Goal: Task Accomplishment & Management: Manage account settings

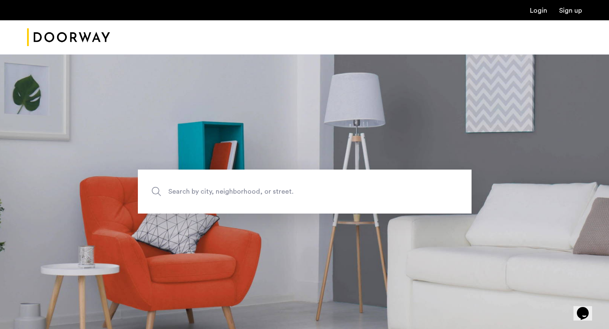
click at [541, 15] on ul "Login Sign up" at bounding box center [304, 10] width 555 height 10
click at [539, 11] on link "Login" at bounding box center [538, 10] width 17 height 7
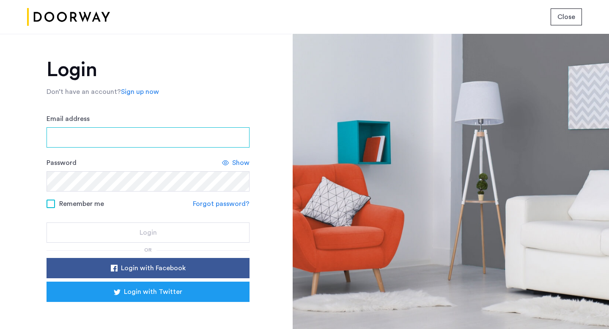
click at [164, 146] on input "Email address" at bounding box center [148, 137] width 203 height 20
type input "**********"
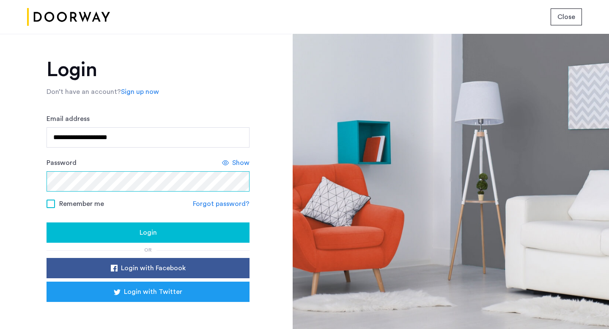
click at [47, 223] on button "Login" at bounding box center [148, 233] width 203 height 20
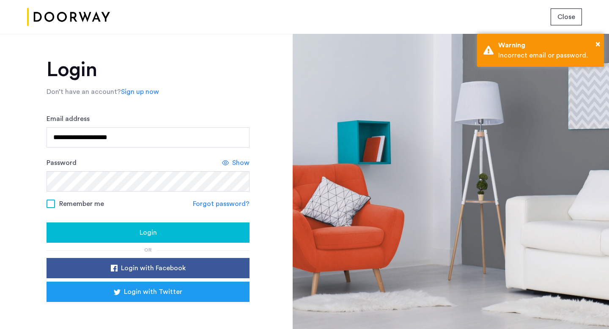
click at [47, 207] on span at bounding box center [51, 204] width 8 height 8
click at [231, 165] on div "Show" at bounding box center [236, 163] width 28 height 10
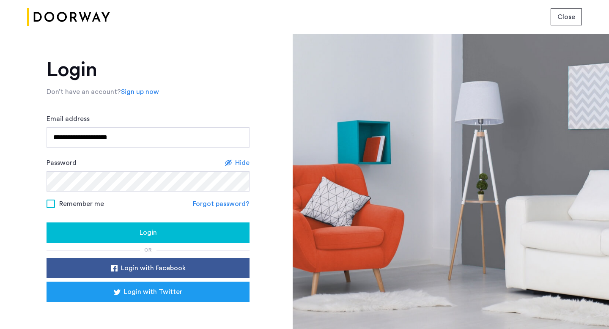
click at [108, 235] on div "Login" at bounding box center [148, 233] width 190 height 10
click at [93, 231] on div "Login" at bounding box center [148, 233] width 190 height 10
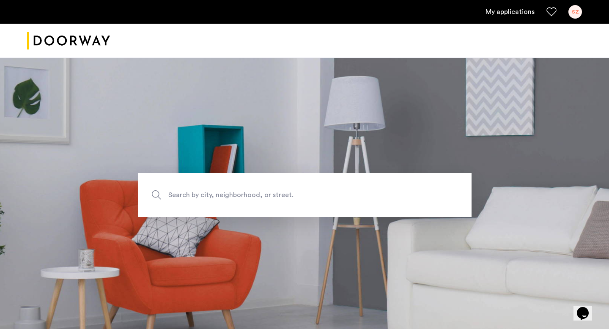
click at [519, 10] on link "My applications" at bounding box center [510, 12] width 49 height 10
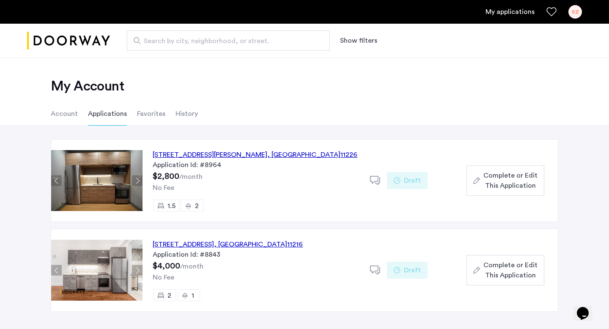
click at [484, 185] on span "Complete or Edit This Application" at bounding box center [511, 181] width 54 height 20
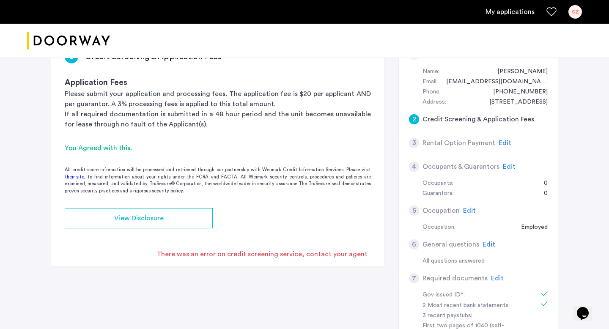
scroll to position [83, 0]
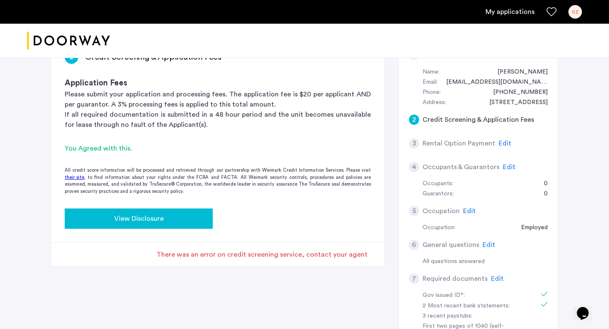
click at [144, 224] on button "View Disclosure" at bounding box center [139, 219] width 148 height 20
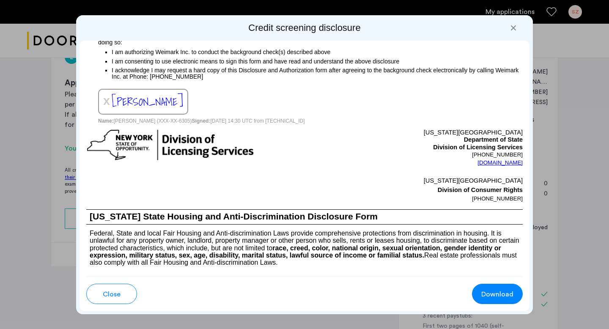
scroll to position [1004, 0]
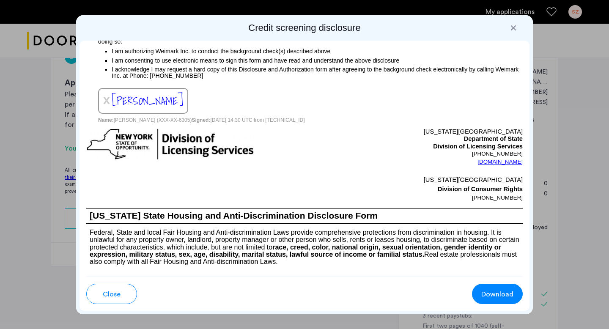
click at [107, 107] on span "x" at bounding box center [106, 100] width 7 height 14
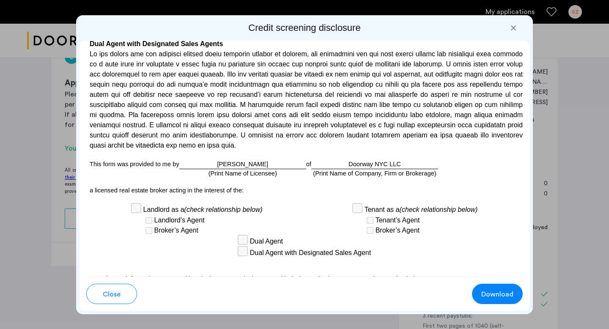
scroll to position [2498, 0]
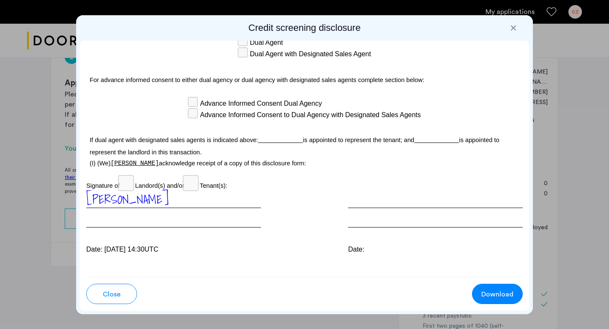
click at [515, 25] on div at bounding box center [514, 28] width 8 height 8
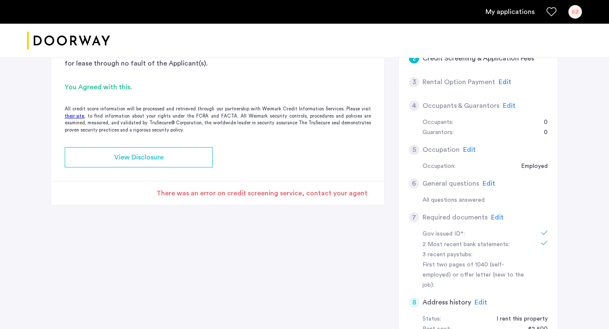
scroll to position [141, 0]
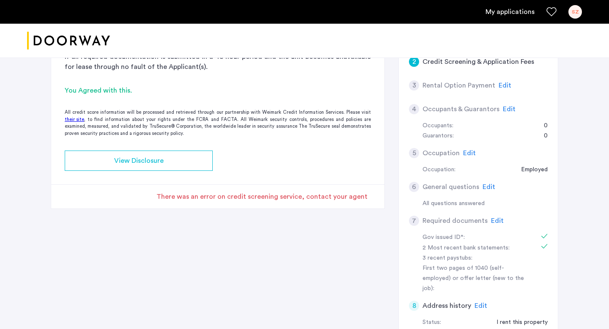
click at [465, 151] on span "Edit" at bounding box center [469, 153] width 13 height 7
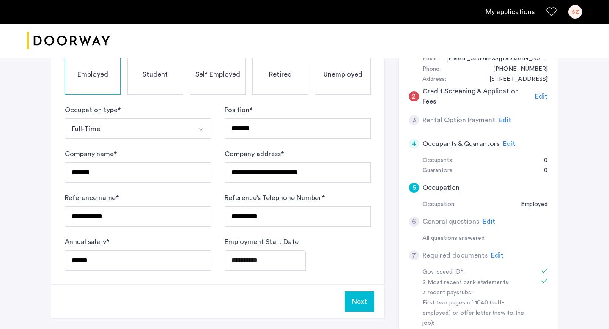
scroll to position [108, 0]
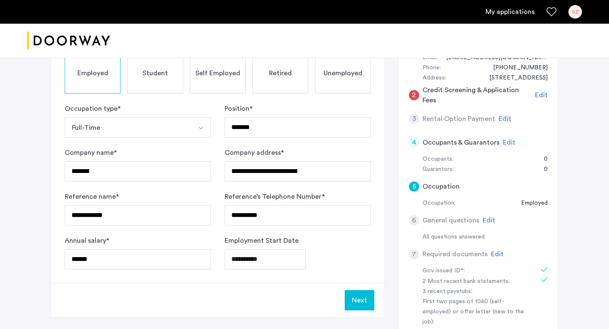
click at [488, 221] on span "Edit" at bounding box center [489, 220] width 13 height 7
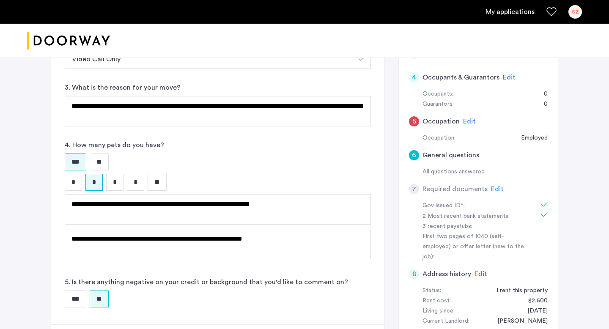
scroll to position [179, 0]
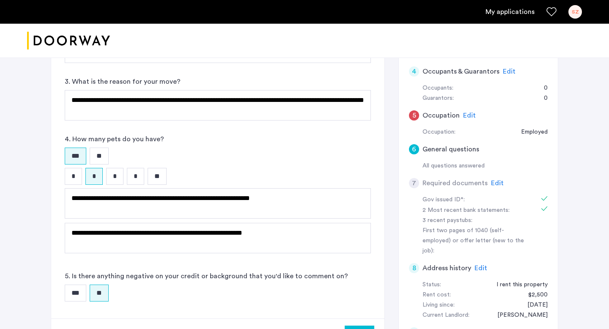
click at [498, 181] on span "Edit" at bounding box center [497, 183] width 13 height 7
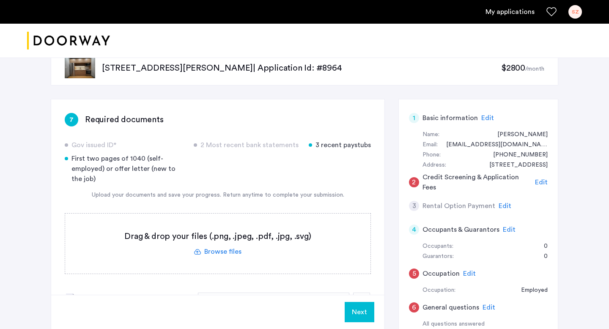
scroll to position [20, 0]
click at [499, 205] on span "Edit" at bounding box center [505, 206] width 13 height 7
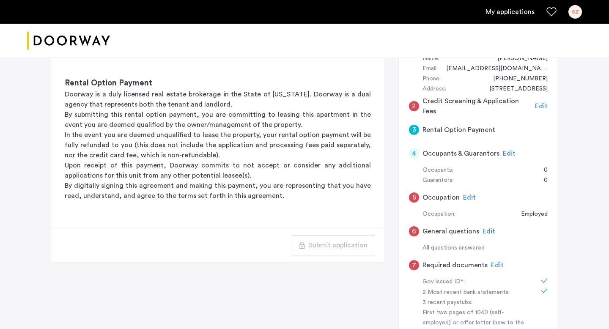
scroll to position [98, 0]
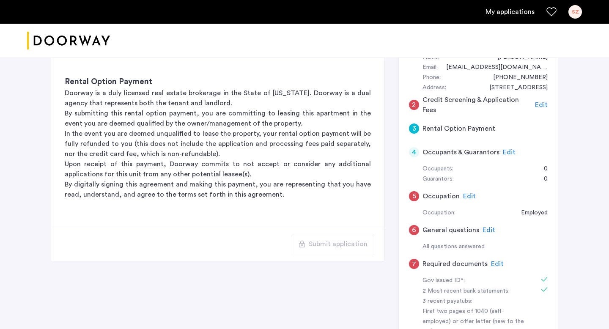
click at [508, 152] on span "Edit" at bounding box center [509, 152] width 13 height 7
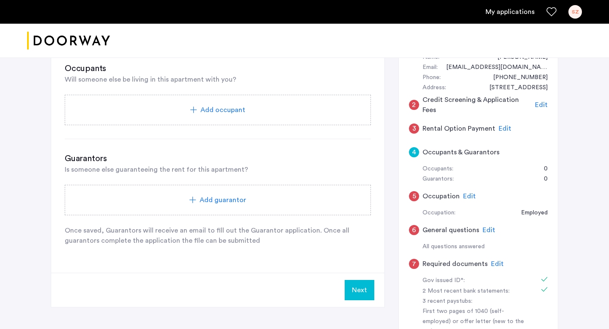
click at [463, 196] on span "Edit" at bounding box center [469, 196] width 13 height 7
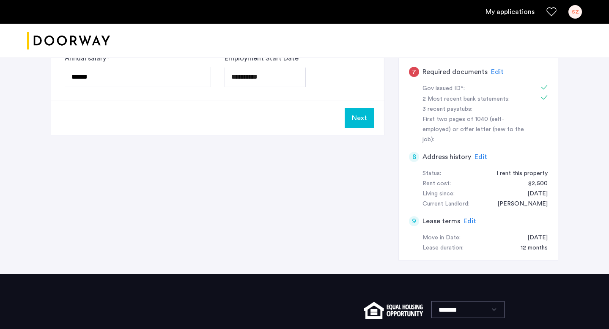
scroll to position [294, 0]
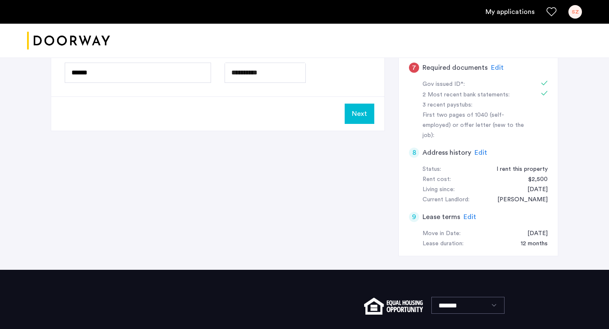
click at [466, 214] on span "Edit" at bounding box center [470, 217] width 13 height 7
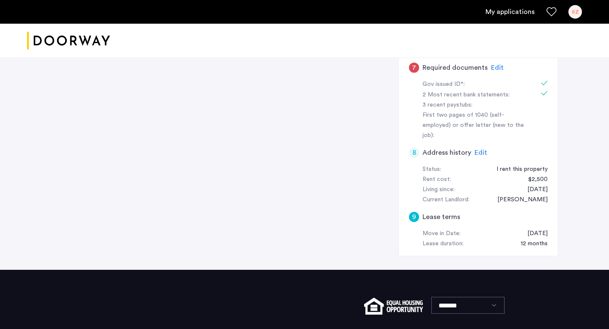
click at [476, 149] on span "Edit" at bounding box center [481, 152] width 13 height 7
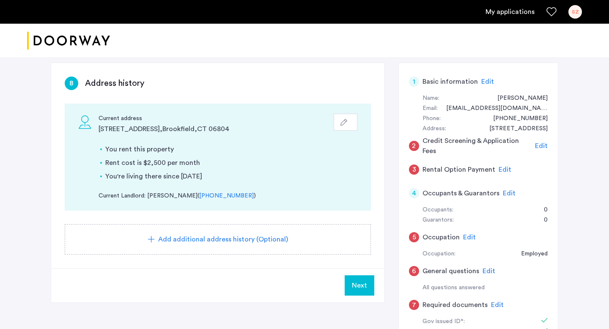
scroll to position [58, 0]
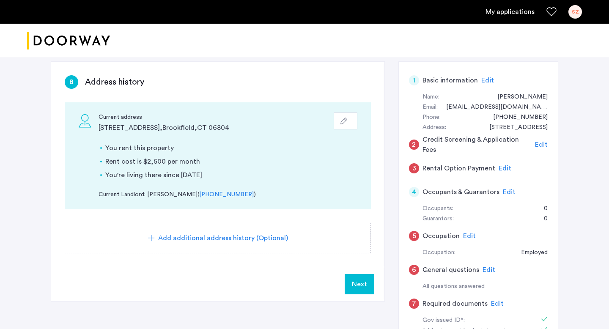
click at [500, 165] on span "Edit" at bounding box center [505, 168] width 13 height 7
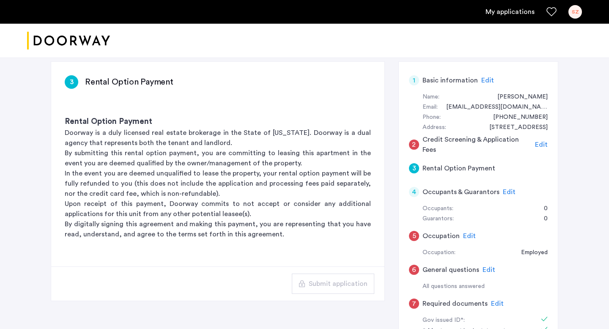
click at [503, 191] on span "Edit" at bounding box center [509, 192] width 13 height 7
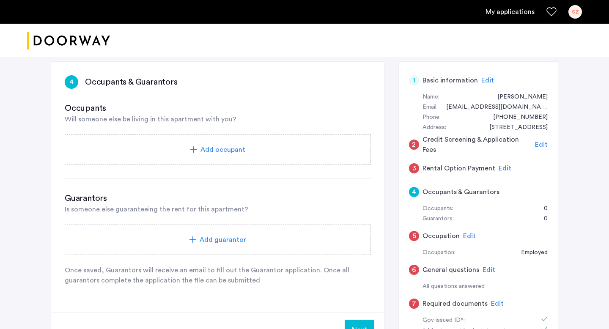
click at [499, 168] on span "Edit" at bounding box center [505, 168] width 13 height 7
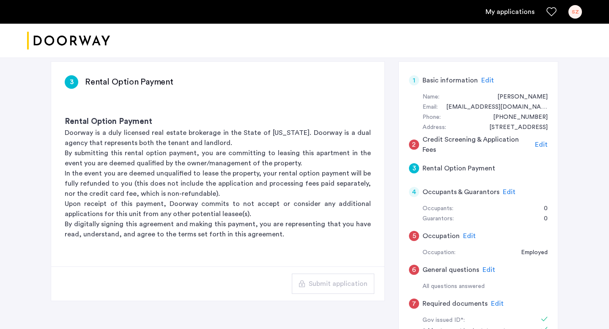
click at [485, 79] on span "Edit" at bounding box center [488, 80] width 13 height 7
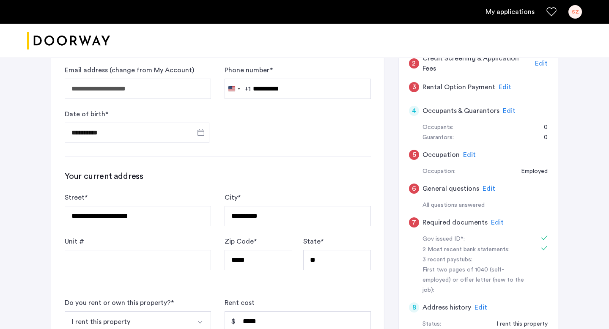
scroll to position [133, 0]
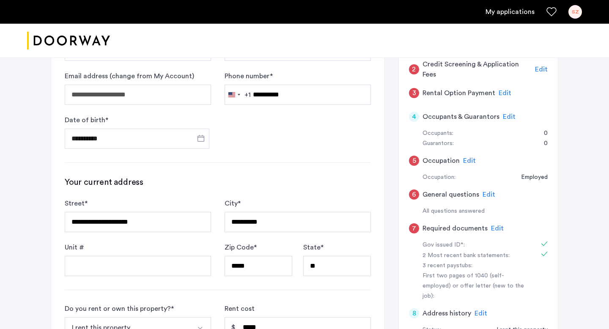
click at [463, 161] on span "Edit" at bounding box center [469, 160] width 13 height 7
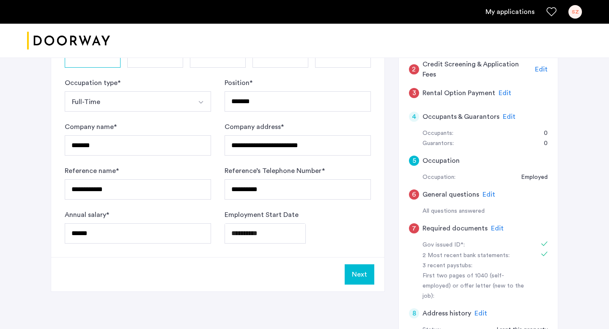
click at [483, 195] on span "Edit" at bounding box center [489, 194] width 13 height 7
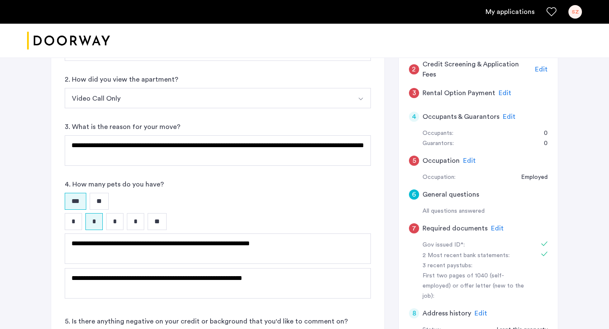
click at [501, 95] on span "Edit" at bounding box center [505, 93] width 13 height 7
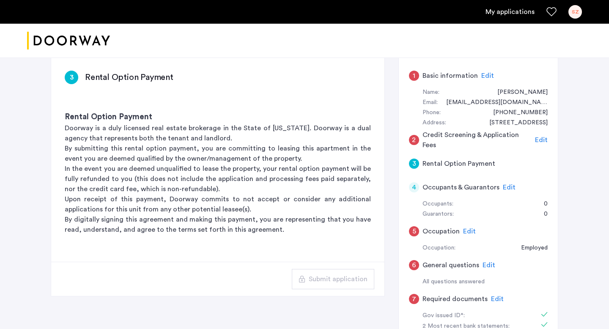
scroll to position [0, 0]
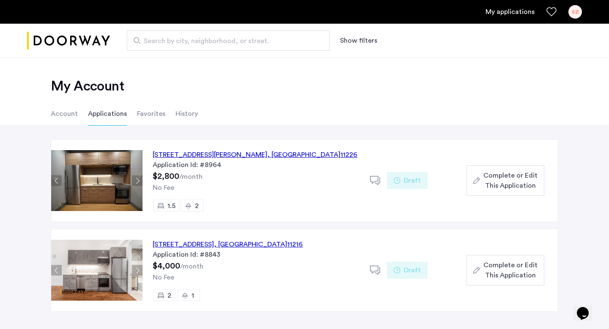
click at [507, 265] on span "Complete or Edit This Application" at bounding box center [511, 270] width 54 height 20
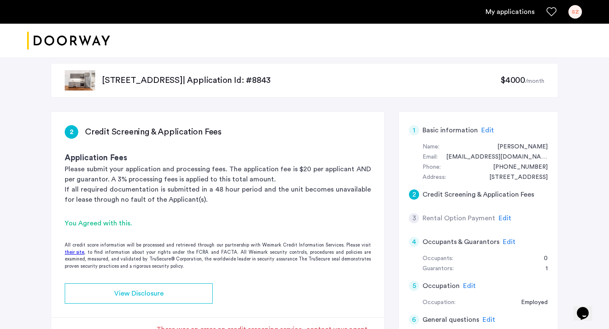
scroll to position [12, 0]
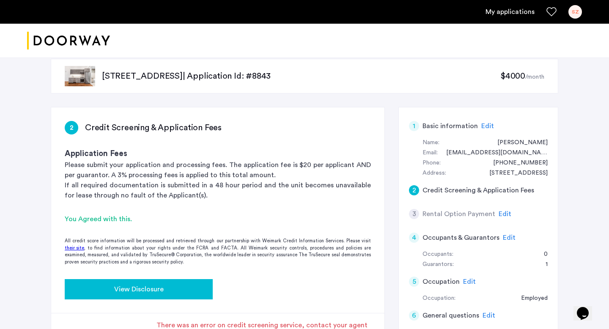
click at [165, 290] on div "View Disclosure" at bounding box center [139, 289] width 135 height 10
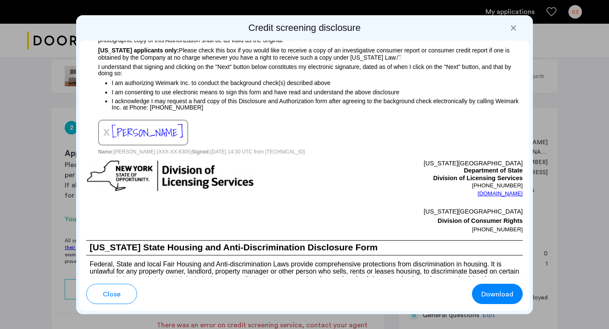
scroll to position [973, 0]
click at [104, 132] on span "x" at bounding box center [106, 131] width 7 height 14
click at [513, 28] on div at bounding box center [514, 28] width 8 height 8
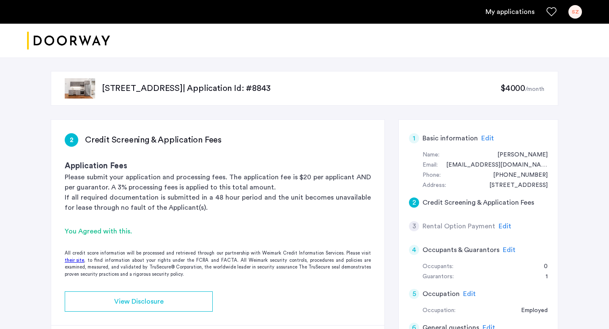
scroll to position [12, 0]
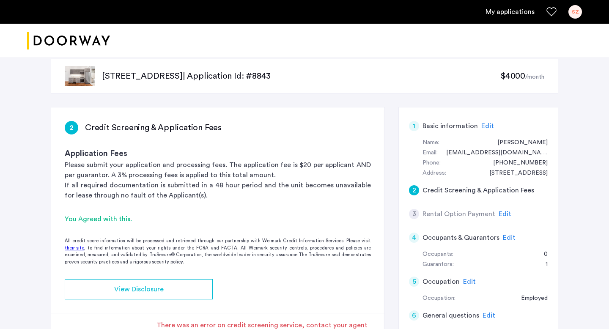
click at [574, 11] on div "SZ" at bounding box center [576, 12] width 14 height 14
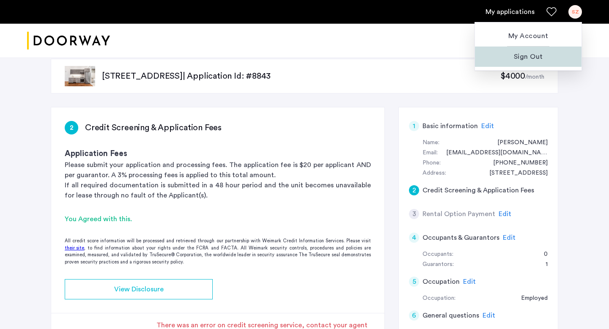
click at [524, 57] on span "Sign Out" at bounding box center [528, 57] width 93 height 10
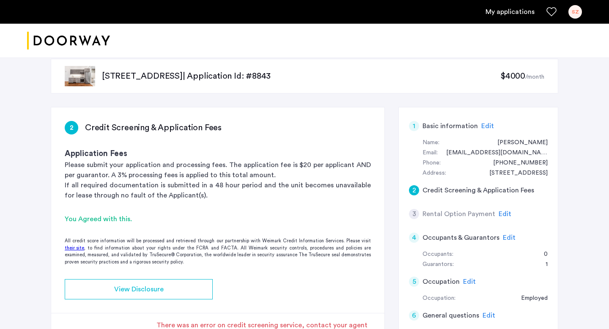
scroll to position [0, 0]
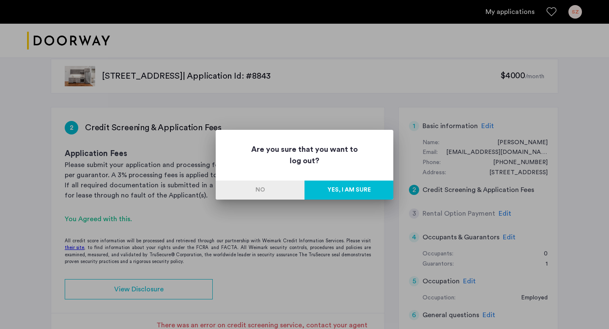
click at [356, 190] on button "Yes, I am sure" at bounding box center [349, 190] width 89 height 19
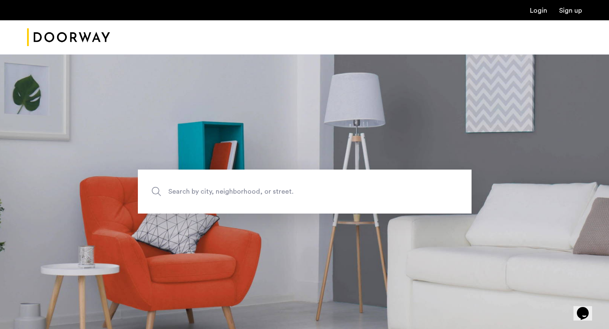
click at [538, 13] on link "Login" at bounding box center [538, 10] width 17 height 7
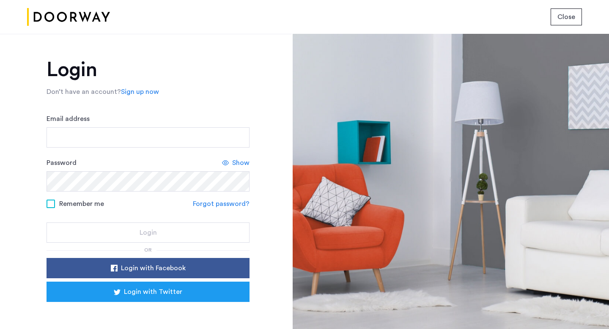
click at [555, 15] on button "Close" at bounding box center [566, 16] width 31 height 17
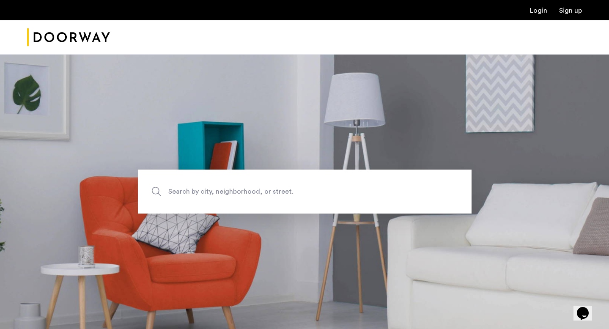
click at [538, 11] on link "Login" at bounding box center [538, 10] width 17 height 7
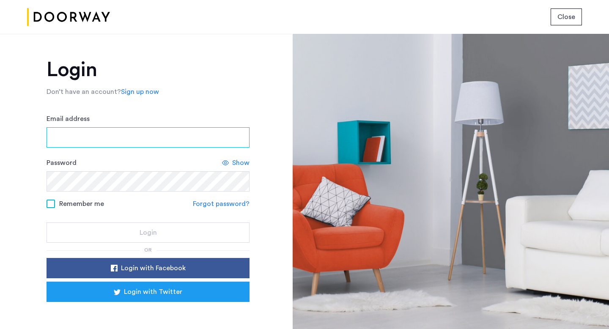
click at [169, 132] on input "Email address" at bounding box center [148, 137] width 203 height 20
type input "**********"
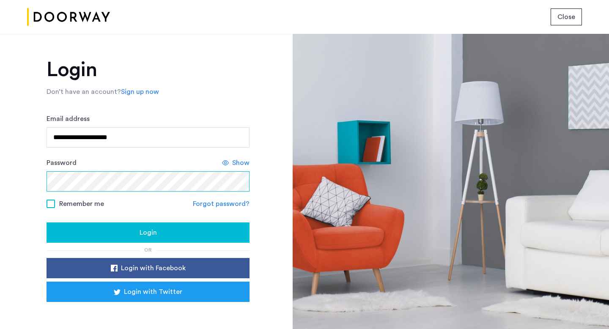
click at [47, 223] on button "Login" at bounding box center [148, 233] width 203 height 20
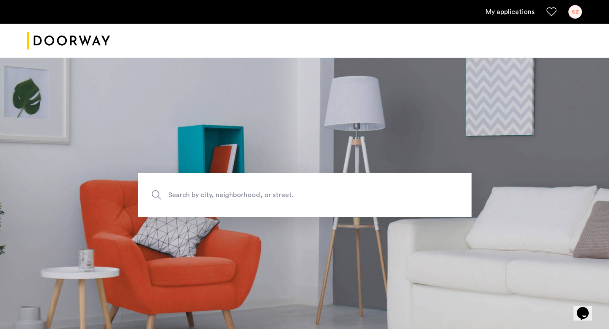
click at [574, 14] on div "SZ" at bounding box center [576, 12] width 14 height 14
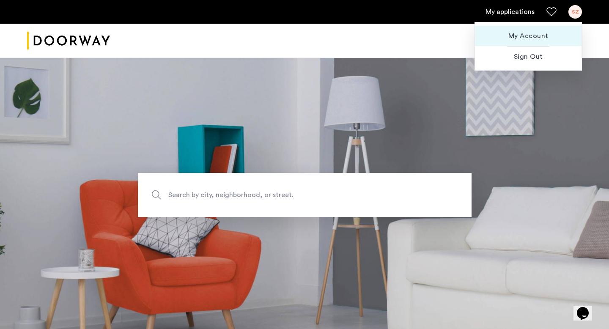
click at [530, 37] on span "My Account" at bounding box center [528, 36] width 93 height 10
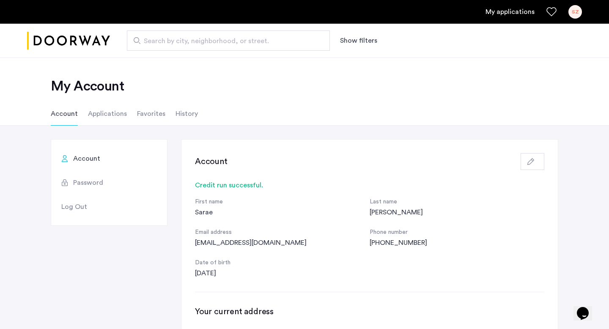
click at [182, 114] on li "History" at bounding box center [187, 114] width 22 height 24
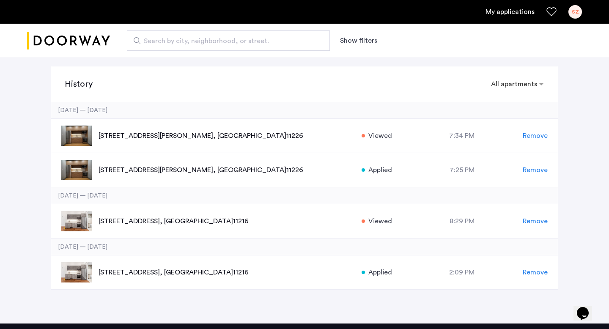
scroll to position [83, 0]
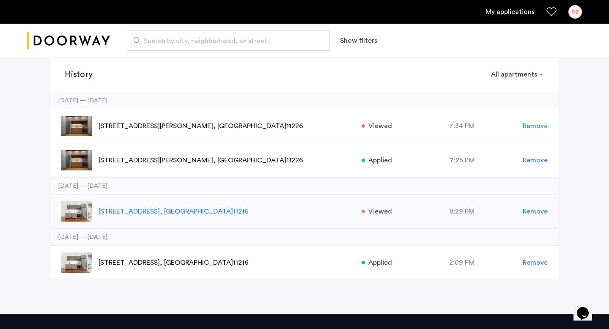
click at [533, 210] on span "Remove" at bounding box center [535, 212] width 25 height 10
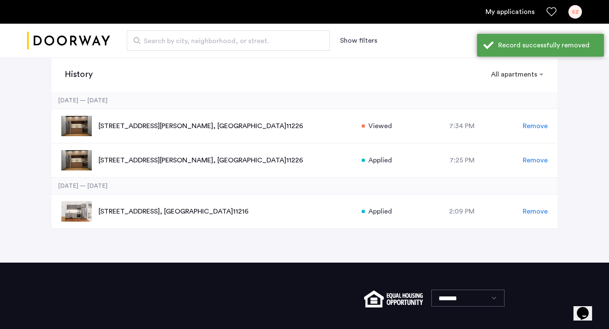
click at [533, 210] on span "Remove" at bounding box center [535, 212] width 25 height 10
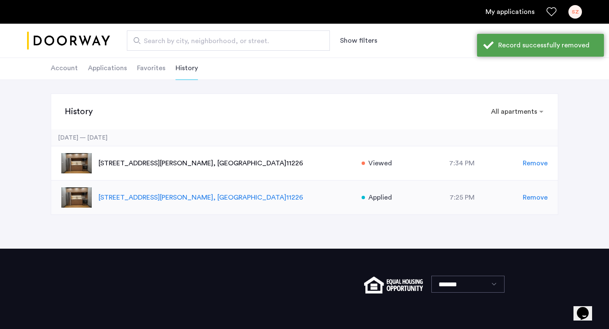
scroll to position [0, 0]
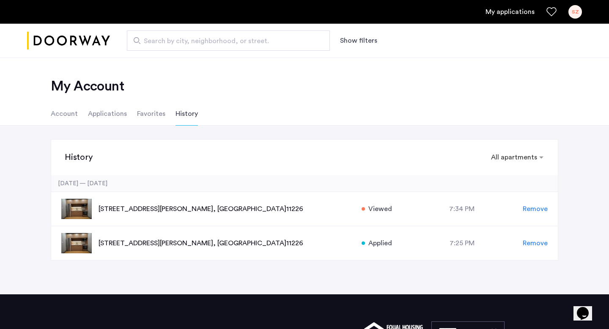
click at [108, 112] on li "Applications" at bounding box center [107, 114] width 39 height 24
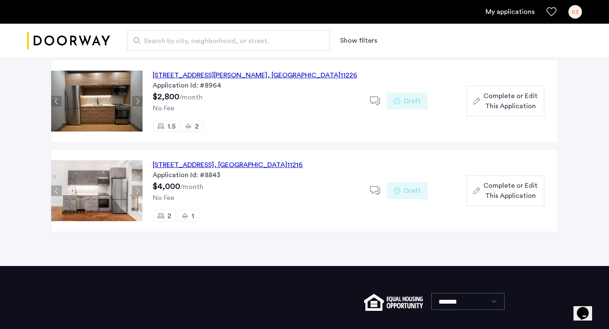
scroll to position [91, 0]
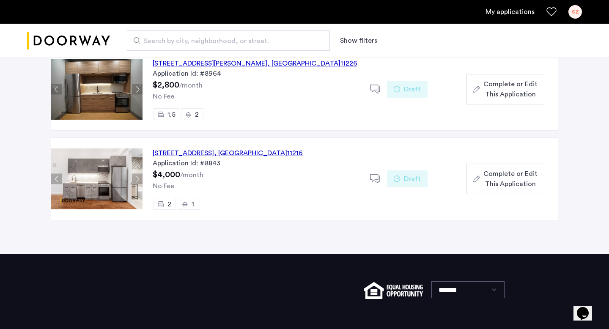
click at [370, 175] on use at bounding box center [375, 178] width 10 height 9
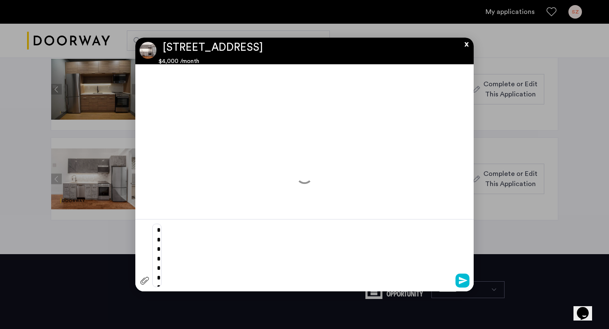
scroll to position [0, 0]
click at [466, 45] on button "x" at bounding box center [464, 42] width 13 height 9
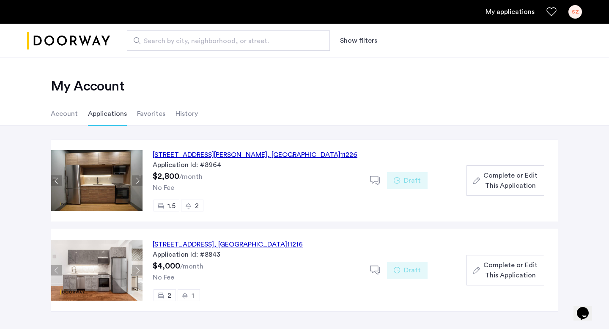
click at [188, 113] on li "History" at bounding box center [187, 114] width 22 height 24
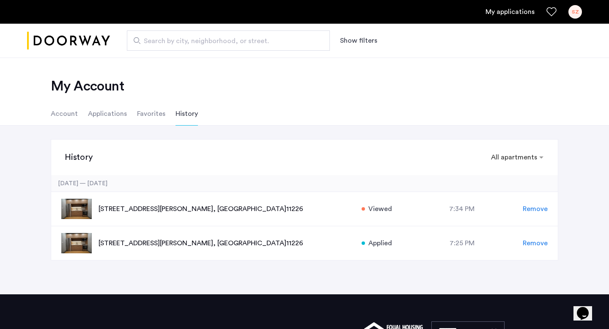
click at [513, 152] on div at bounding box center [517, 157] width 61 height 10
click at [552, 152] on div "History × All apartments × All apartments Viewed Visited Applied" at bounding box center [304, 158] width 507 height 36
click at [102, 119] on li "Applications" at bounding box center [107, 114] width 39 height 24
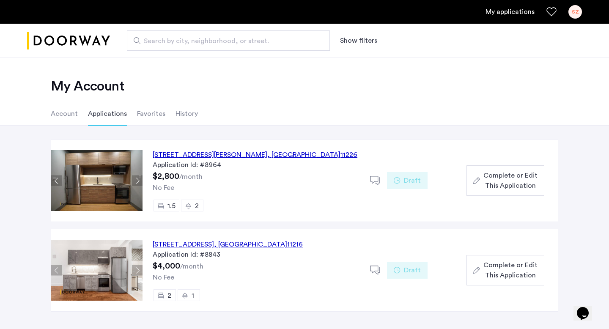
click at [570, 14] on div "SZ" at bounding box center [576, 12] width 14 height 14
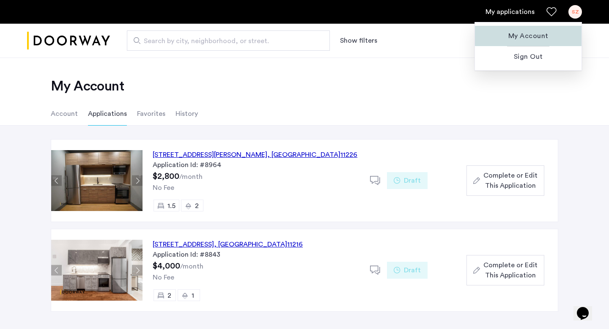
click at [529, 36] on span "My Account" at bounding box center [528, 36] width 93 height 10
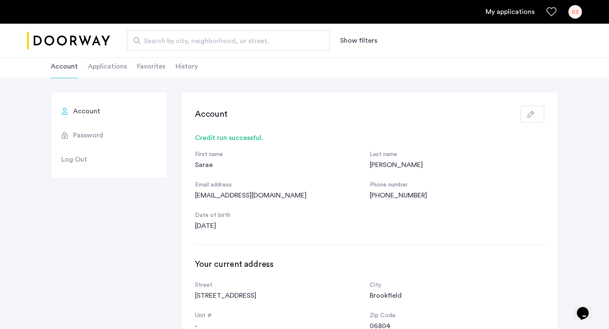
scroll to position [45, 0]
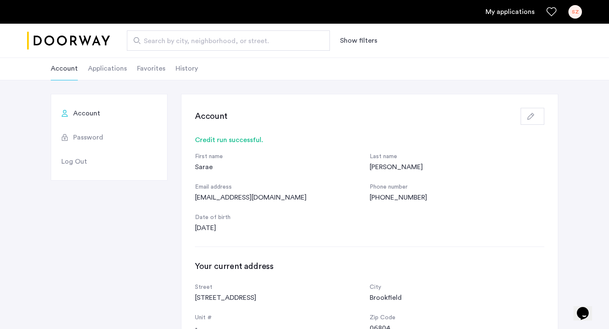
click at [540, 113] on button "button" at bounding box center [533, 116] width 24 height 17
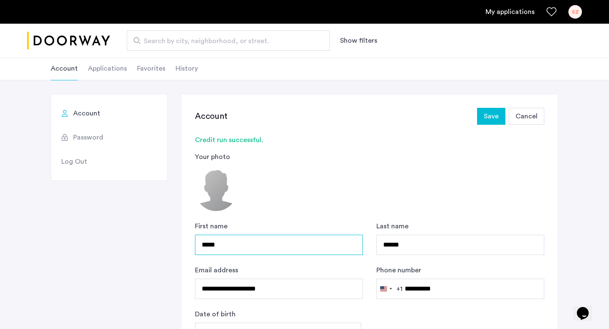
drag, startPoint x: 245, startPoint y: 242, endPoint x: 174, endPoint y: 239, distance: 70.7
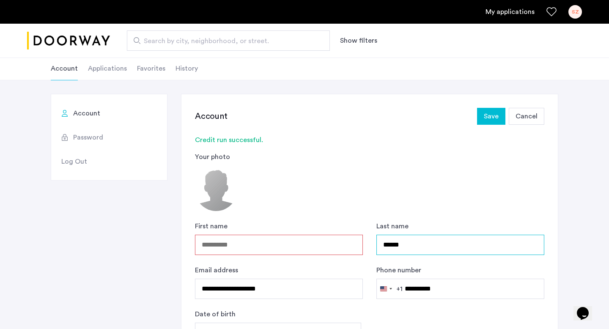
drag, startPoint x: 422, startPoint y: 253, endPoint x: 375, endPoint y: 239, distance: 49.4
click at [375, 240] on div "**********" at bounding box center [370, 282] width 350 height 122
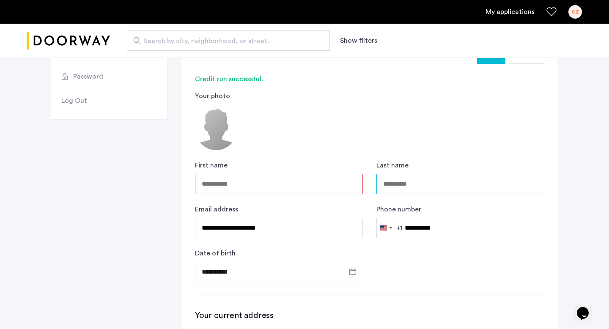
scroll to position [116, 0]
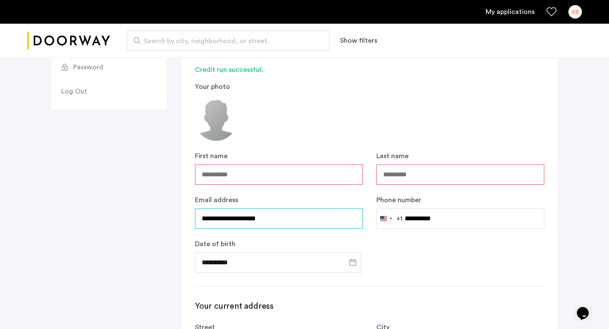
drag, startPoint x: 276, startPoint y: 218, endPoint x: 169, endPoint y: 215, distance: 106.3
click at [311, 175] on input "First name" at bounding box center [279, 175] width 168 height 20
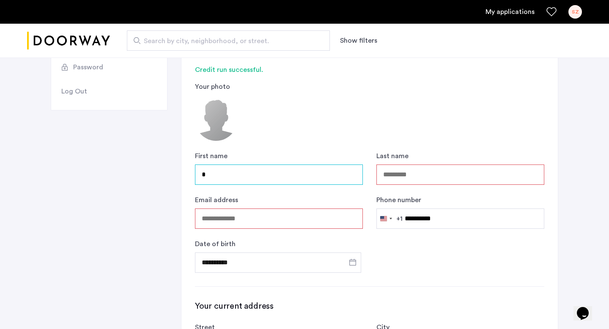
type input "*"
click at [403, 180] on input "Last name" at bounding box center [461, 175] width 168 height 20
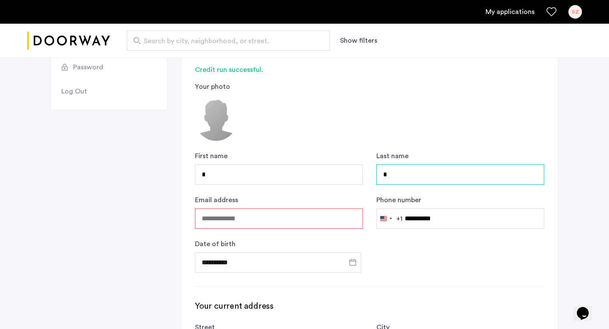
type input "*"
click at [398, 224] on button "United States +1 +1" at bounding box center [390, 218] width 26 height 19
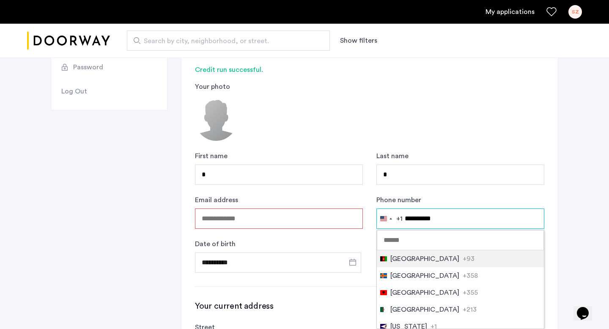
click at [435, 218] on input "**********" at bounding box center [461, 219] width 168 height 20
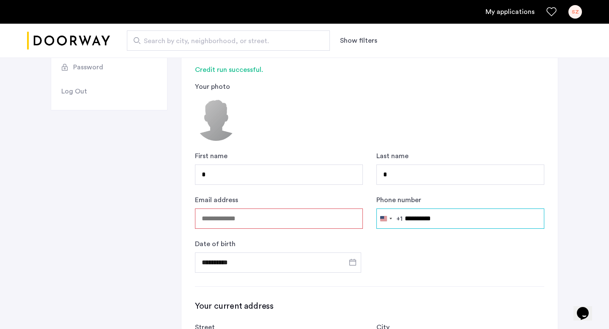
drag, startPoint x: 446, startPoint y: 218, endPoint x: 441, endPoint y: 217, distance: 4.7
click at [441, 217] on input "**********" at bounding box center [461, 219] width 168 height 20
click at [444, 218] on input "**********" at bounding box center [461, 219] width 168 height 20
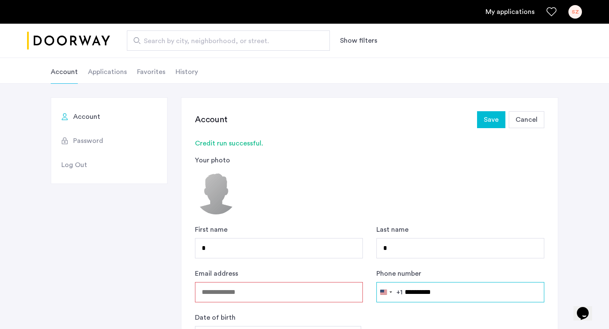
scroll to position [0, 0]
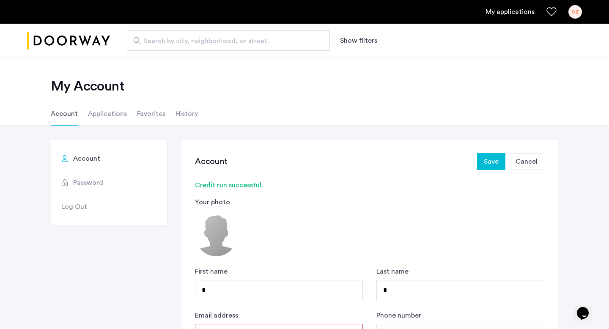
click at [527, 165] on span "Cancel" at bounding box center [527, 162] width 22 height 10
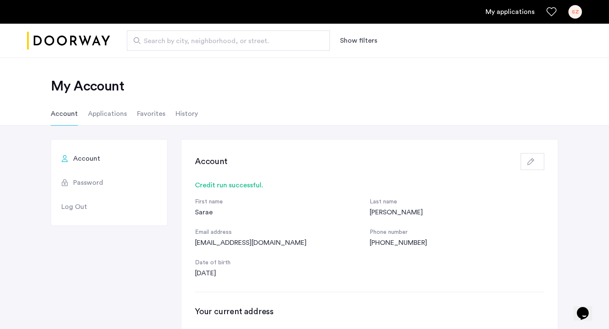
click at [571, 14] on div "SZ" at bounding box center [576, 12] width 14 height 14
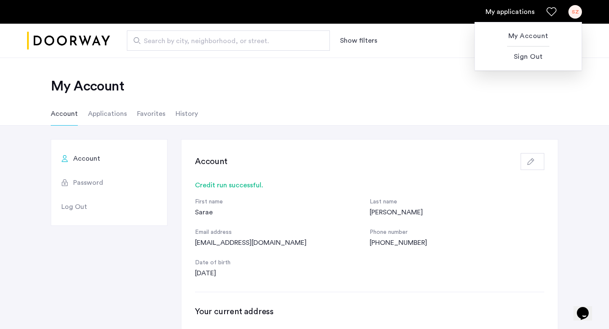
click at [92, 41] on div at bounding box center [304, 164] width 609 height 329
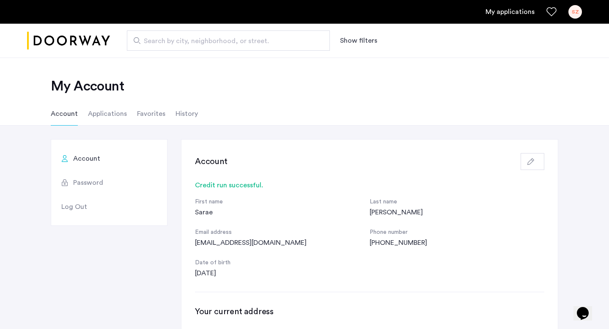
click at [91, 41] on img "Cazamio logo" at bounding box center [68, 41] width 83 height 32
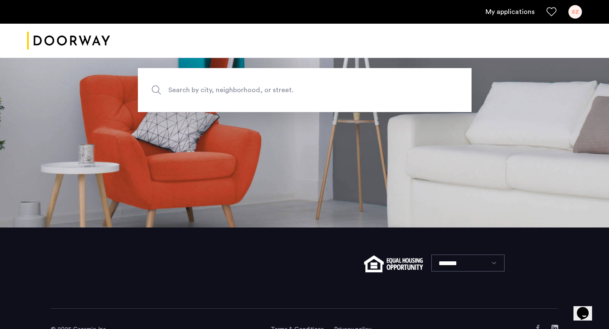
scroll to position [127, 0]
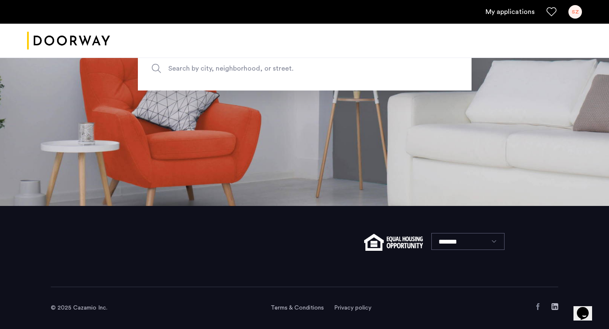
click at [349, 308] on link "Privacy policy" at bounding box center [352, 308] width 37 height 8
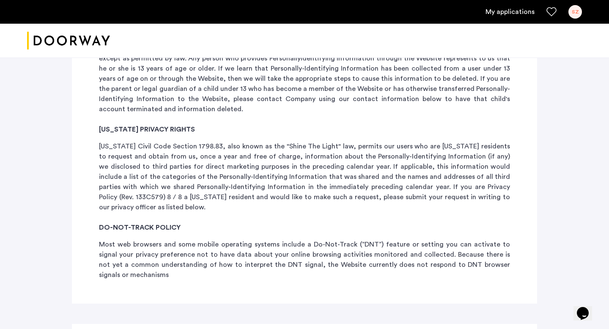
scroll to position [2867, 0]
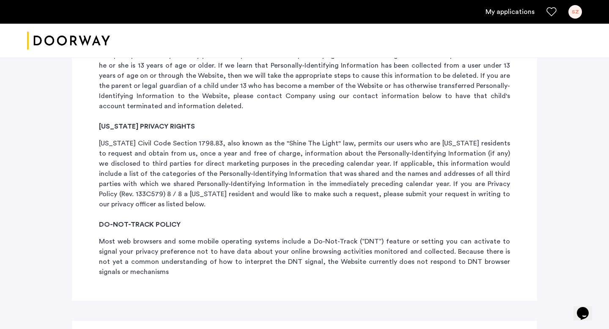
click at [577, 12] on div "SZ" at bounding box center [576, 12] width 14 height 14
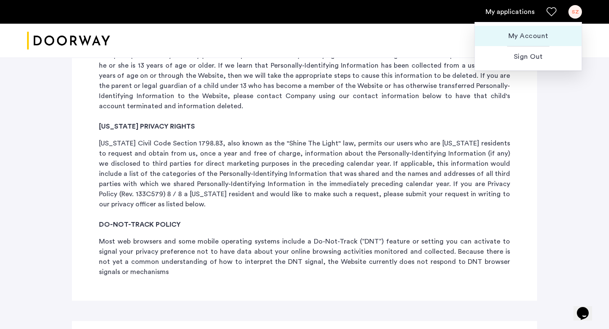
click at [526, 32] on span "My Account" at bounding box center [528, 36] width 93 height 10
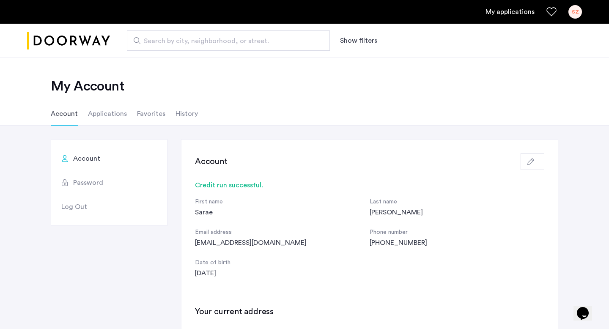
click at [575, 12] on div "SZ" at bounding box center [576, 12] width 14 height 14
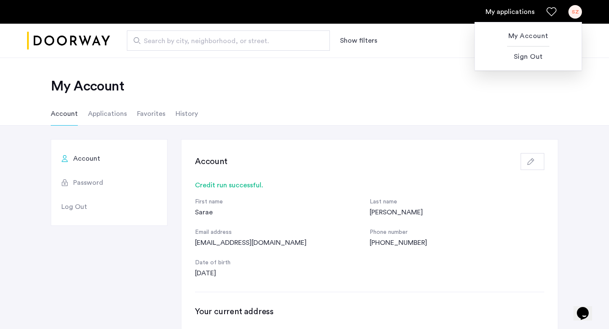
click at [455, 85] on div at bounding box center [304, 164] width 609 height 329
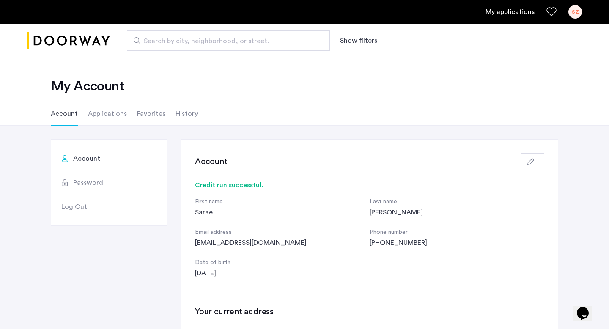
click at [91, 162] on span "Account" at bounding box center [86, 159] width 27 height 10
click at [101, 190] on li "Password" at bounding box center [109, 183] width 116 height 24
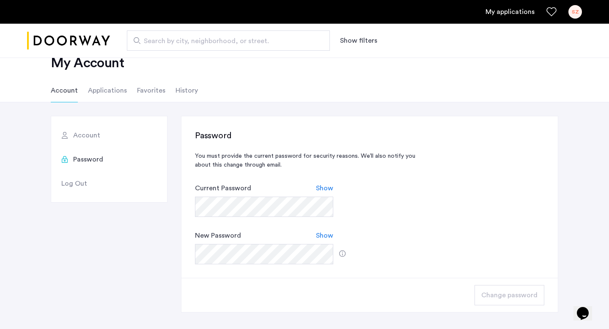
scroll to position [20, 0]
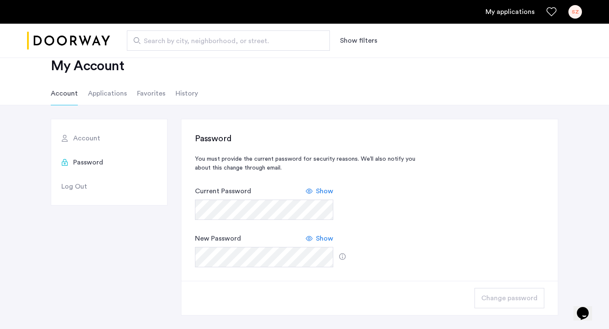
click at [97, 145] on li "Account" at bounding box center [109, 138] width 116 height 24
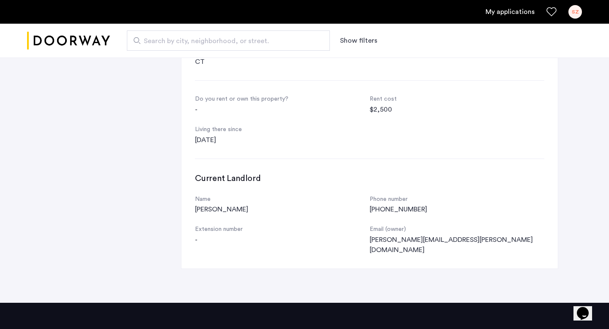
scroll to position [429, 0]
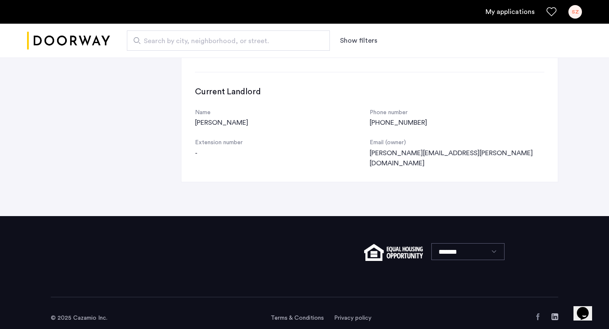
click at [390, 244] on img at bounding box center [393, 252] width 59 height 17
click at [361, 314] on link "Privacy policy" at bounding box center [352, 318] width 37 height 8
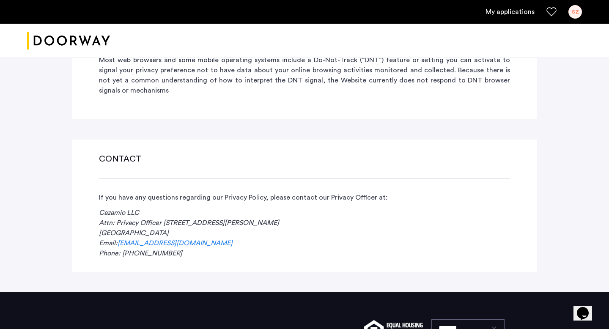
scroll to position [3047, 0]
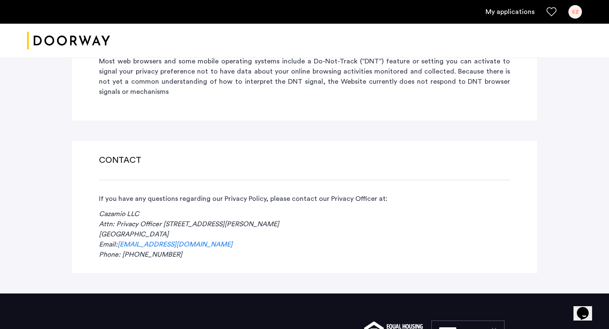
click at [152, 240] on link "[EMAIL_ADDRESS][DOMAIN_NAME]" at bounding box center [175, 245] width 115 height 10
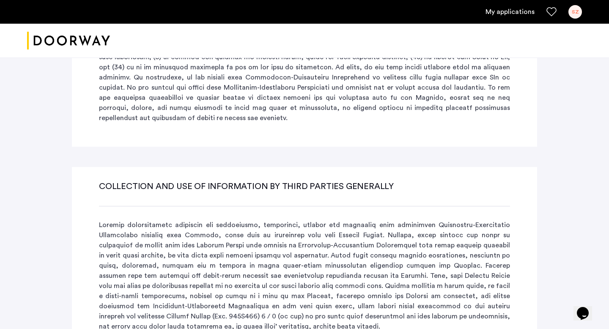
scroll to position [1834, 0]
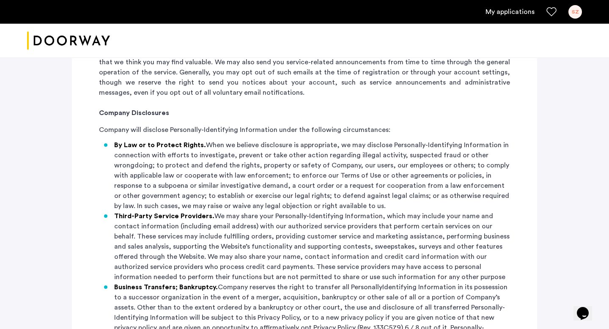
click at [576, 11] on div "SZ" at bounding box center [576, 12] width 14 height 14
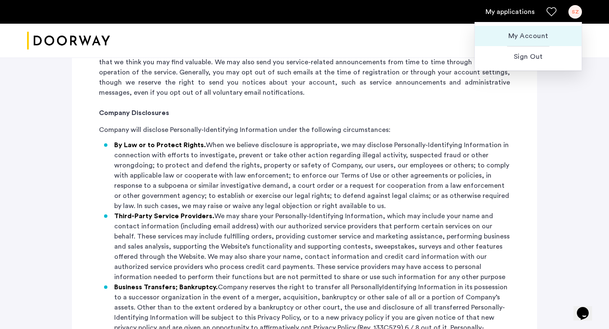
click at [529, 33] on span "My Account" at bounding box center [528, 36] width 93 height 10
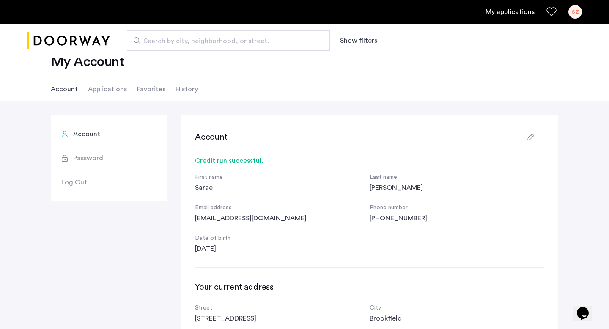
scroll to position [25, 0]
drag, startPoint x: 63, startPoint y: 191, endPoint x: 66, endPoint y: 184, distance: 8.3
click at [66, 184] on li "Log Out" at bounding box center [109, 181] width 116 height 24
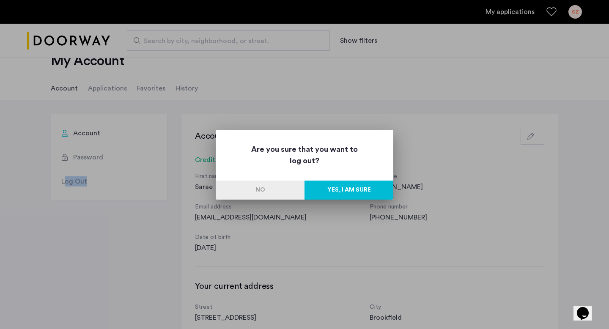
click at [361, 187] on button "Yes, I am sure" at bounding box center [349, 190] width 89 height 19
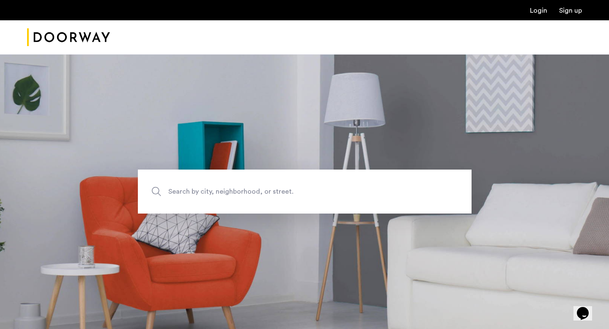
click at [564, 11] on link "Sign up" at bounding box center [571, 10] width 23 height 7
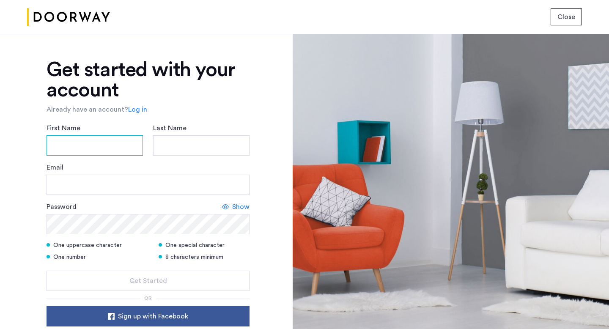
click at [98, 145] on input "First Name" at bounding box center [95, 145] width 97 height 20
type input "*****"
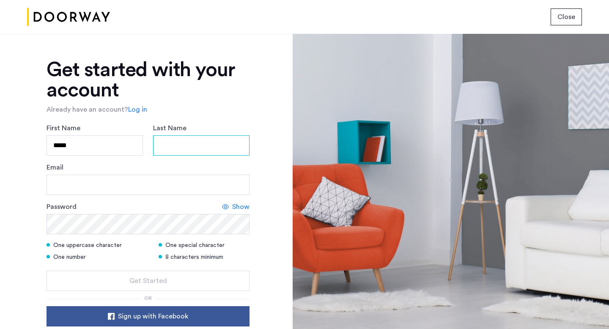
click at [170, 153] on input "Last Name" at bounding box center [201, 145] width 97 height 20
type input "*********"
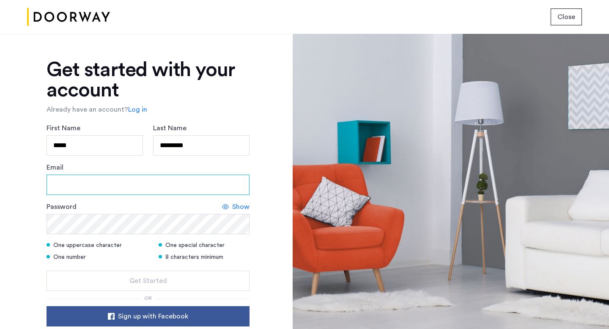
click at [116, 184] on input "Email" at bounding box center [148, 185] width 203 height 20
type input "**********"
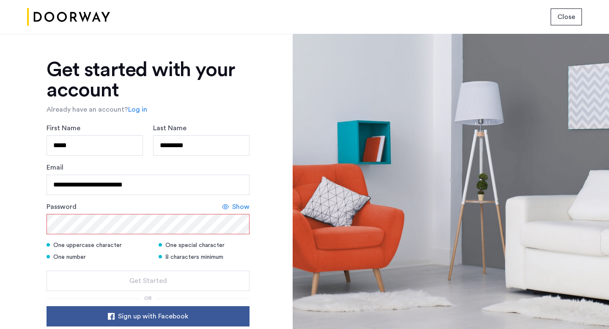
click at [112, 241] on div "One uppercase character" at bounding box center [98, 245] width 102 height 8
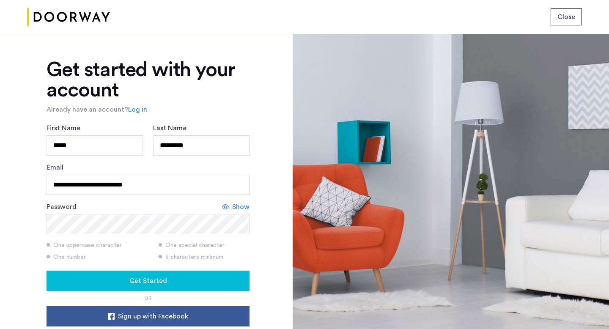
click at [119, 279] on div "Get Started" at bounding box center [148, 281] width 190 height 10
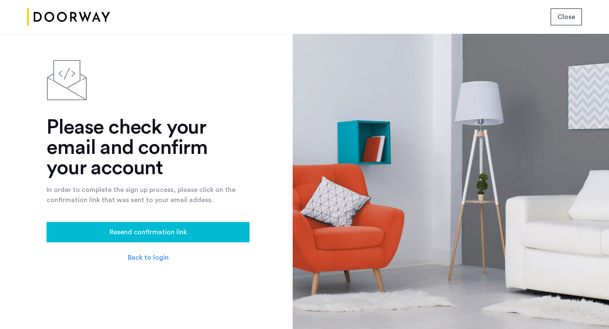
click at [137, 231] on span "Resend confirmation link" at bounding box center [148, 232] width 77 height 10
click at [146, 256] on link "Back to login" at bounding box center [148, 258] width 41 height 10
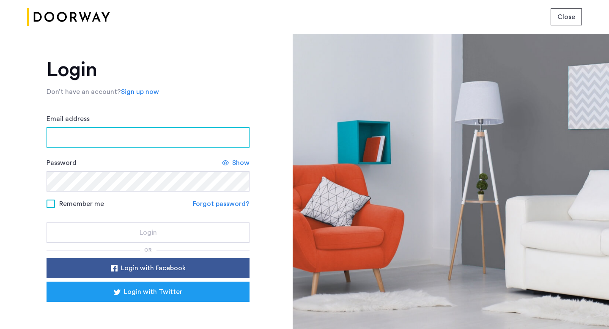
click at [99, 138] on input "Email address" at bounding box center [148, 137] width 203 height 20
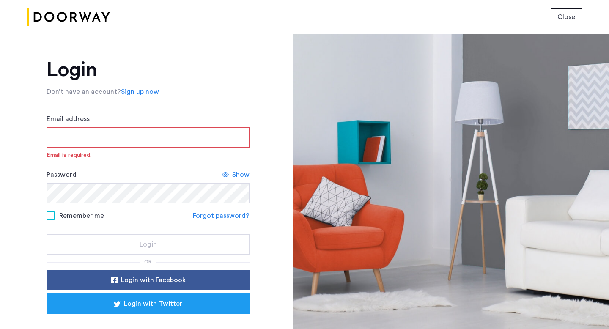
type input "**********"
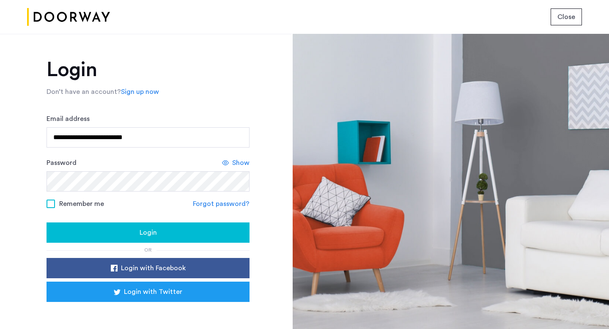
click at [245, 163] on span "Show" at bounding box center [240, 163] width 17 height 10
click at [138, 229] on div "Login" at bounding box center [148, 233] width 190 height 10
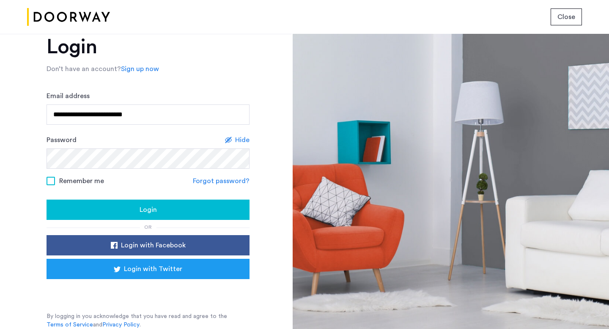
click at [571, 14] on span "Close" at bounding box center [567, 17] width 18 height 10
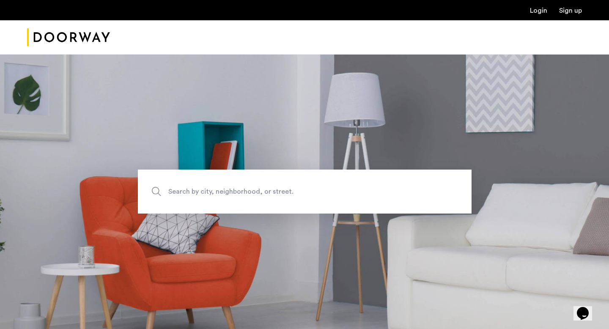
click at [542, 11] on link "Login" at bounding box center [538, 10] width 17 height 7
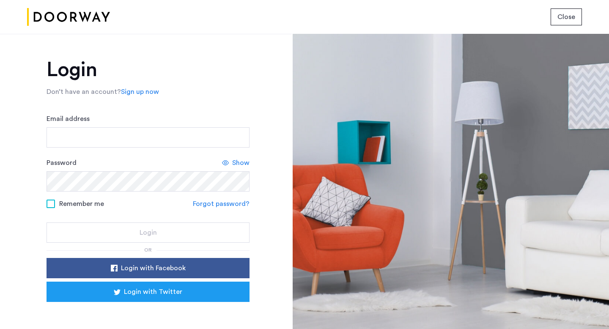
click at [564, 16] on span "Close" at bounding box center [567, 17] width 18 height 10
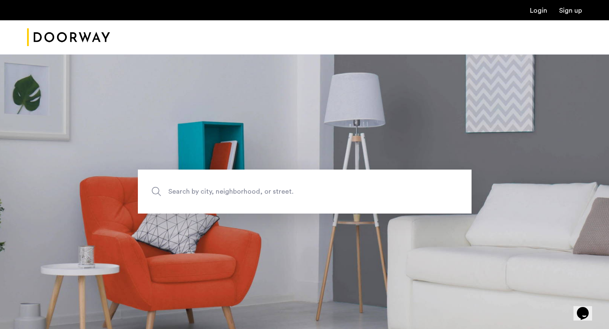
click at [568, 9] on link "Sign up" at bounding box center [571, 10] width 23 height 7
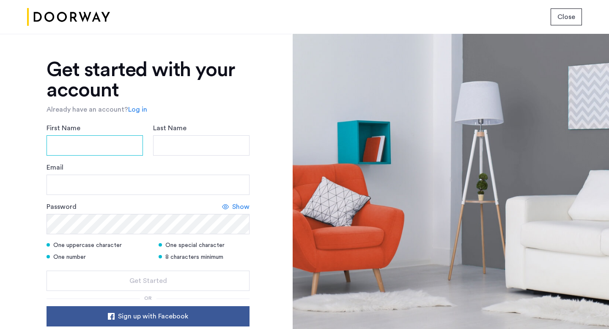
click at [95, 137] on input "First Name" at bounding box center [95, 145] width 97 height 20
type input "*****"
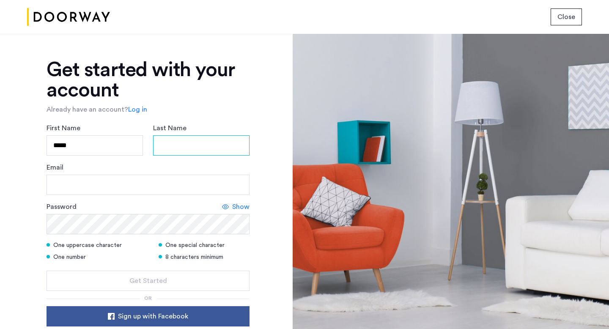
type input "******"
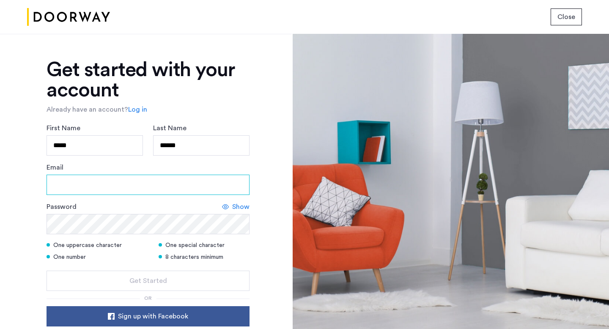
type input "**********"
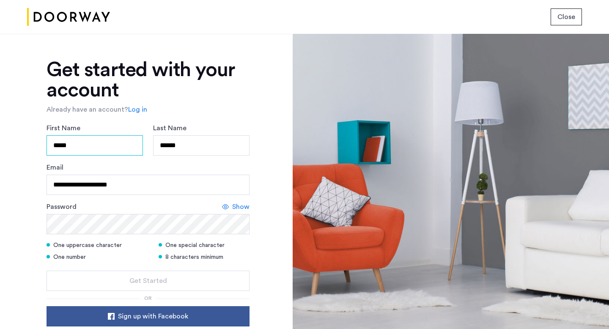
type input "*****"
drag, startPoint x: 180, startPoint y: 146, endPoint x: 150, endPoint y: 143, distance: 30.1
click at [149, 144] on div "First Name ***** Last Name ******" at bounding box center [147, 139] width 213 height 33
type input "*********"
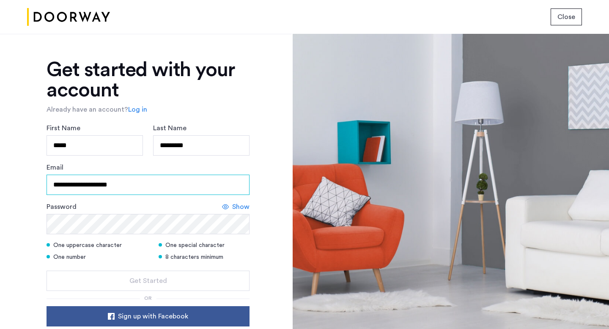
drag, startPoint x: 88, startPoint y: 186, endPoint x: 70, endPoint y: 186, distance: 17.4
click at [69, 186] on input "**********" at bounding box center [148, 185] width 203 height 20
type input "**********"
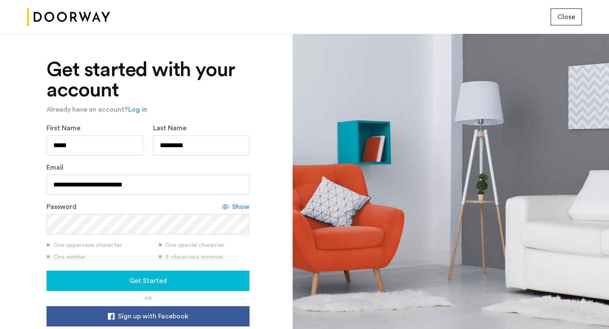
click at [231, 206] on div "Show" at bounding box center [236, 207] width 28 height 10
click at [334, 154] on div at bounding box center [451, 181] width 317 height 295
click at [144, 278] on span "Get Started" at bounding box center [149, 281] width 38 height 10
click at [572, 13] on span "Close" at bounding box center [567, 17] width 18 height 10
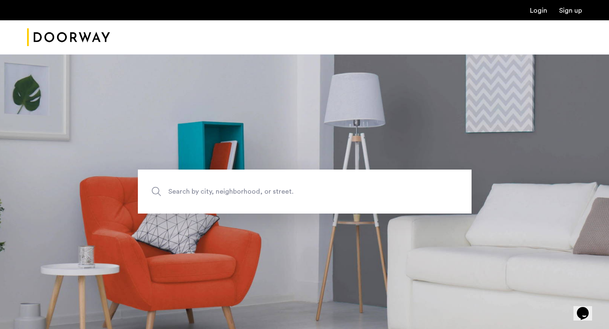
click at [542, 9] on link "Login" at bounding box center [538, 10] width 17 height 7
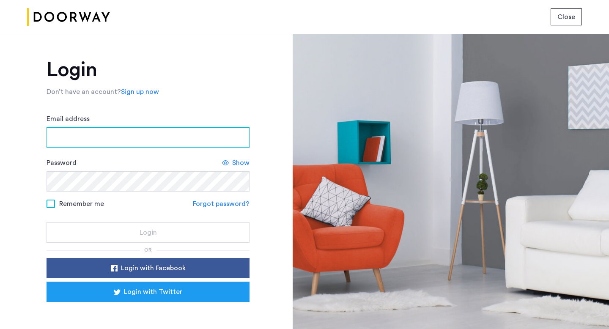
click at [155, 138] on input "Email address" at bounding box center [148, 137] width 203 height 20
type input "**********"
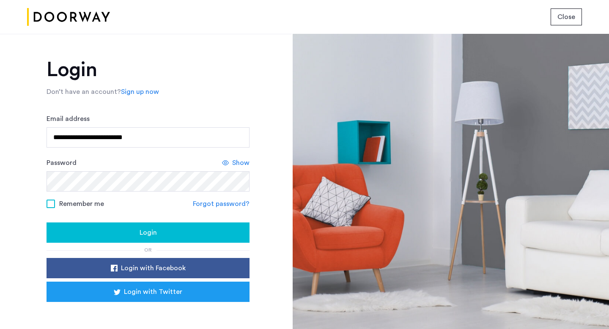
click at [245, 166] on span "Show" at bounding box center [240, 163] width 17 height 10
click at [143, 228] on span "Login" at bounding box center [148, 233] width 17 height 10
